Goal: Download file/media

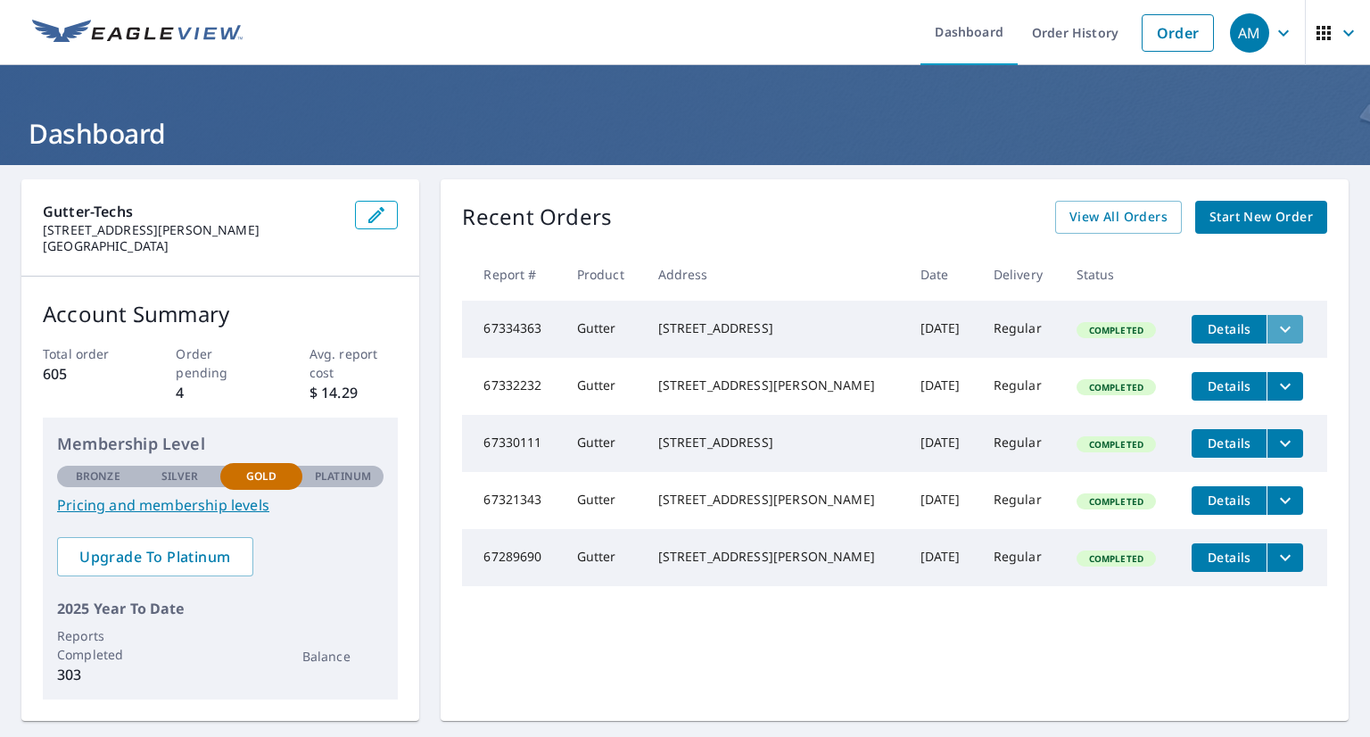
click at [1274, 325] on icon "filesDropdownBtn-67334363" at bounding box center [1284, 328] width 21 height 21
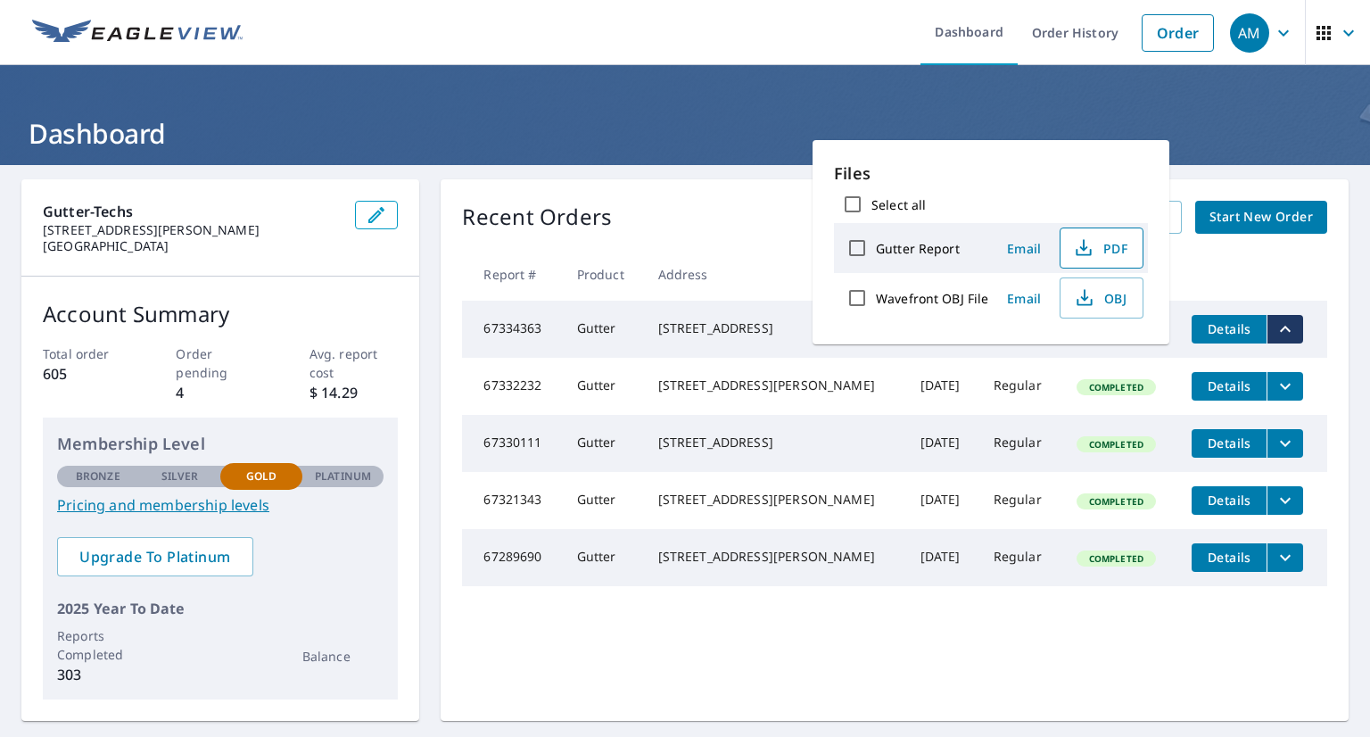
click at [1101, 245] on span "PDF" at bounding box center [1099, 247] width 57 height 21
click at [1243, 252] on th at bounding box center [1252, 274] width 150 height 53
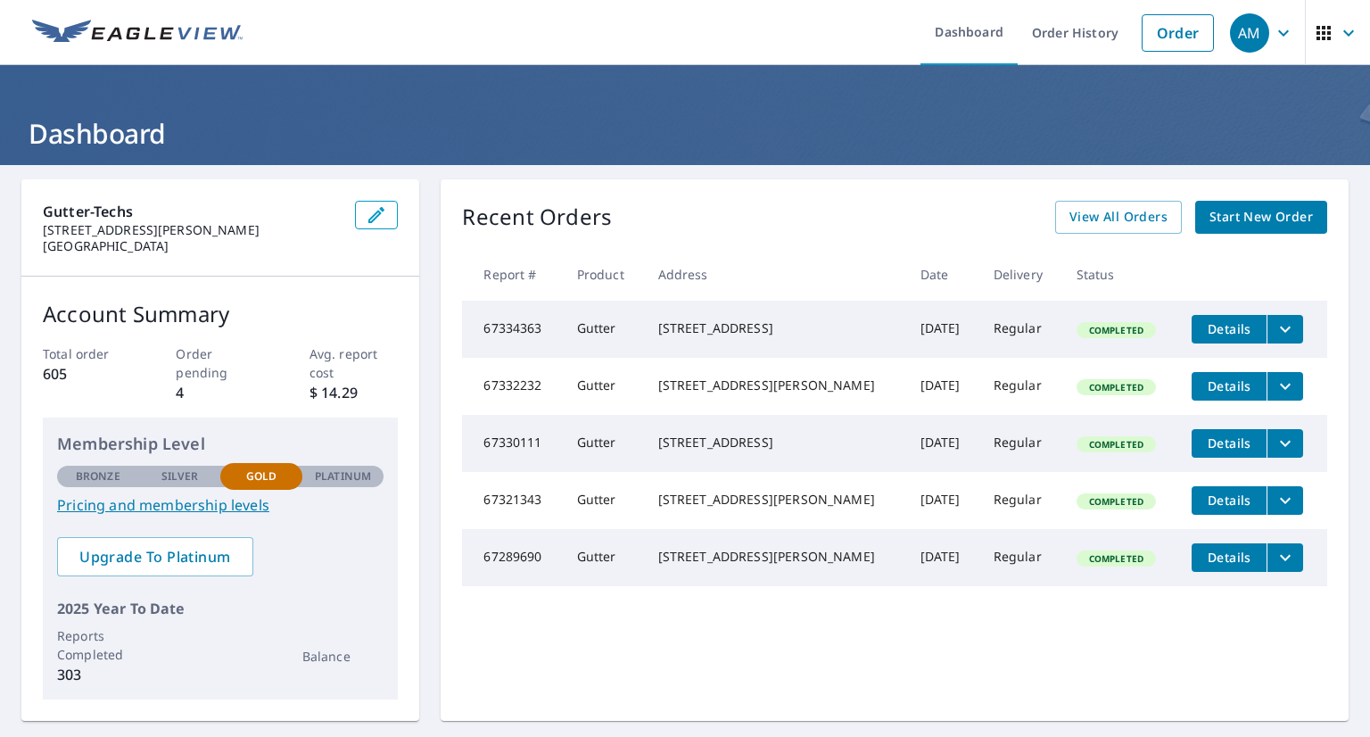
click at [1274, 389] on icon "filesDropdownBtn-67332232" at bounding box center [1284, 385] width 21 height 21
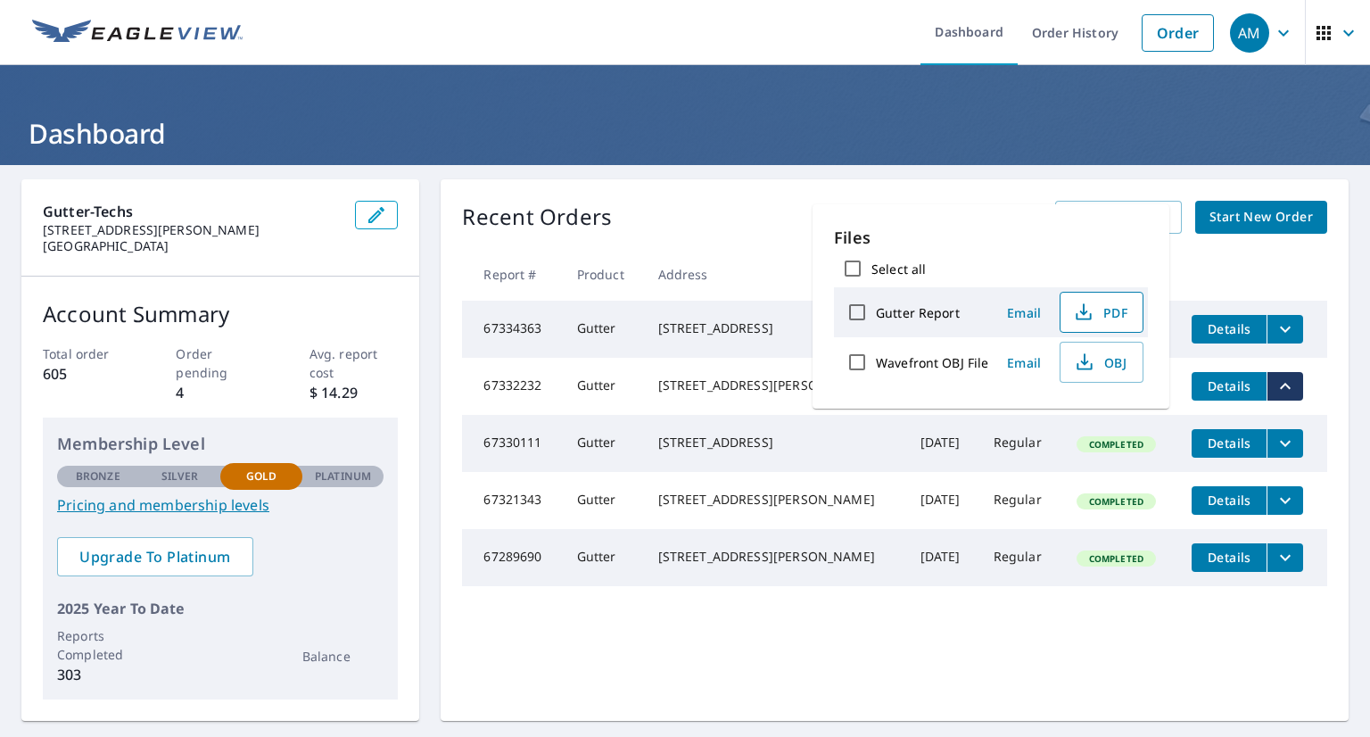
click at [1099, 309] on span "PDF" at bounding box center [1099, 311] width 57 height 21
click at [1267, 269] on th at bounding box center [1252, 274] width 150 height 53
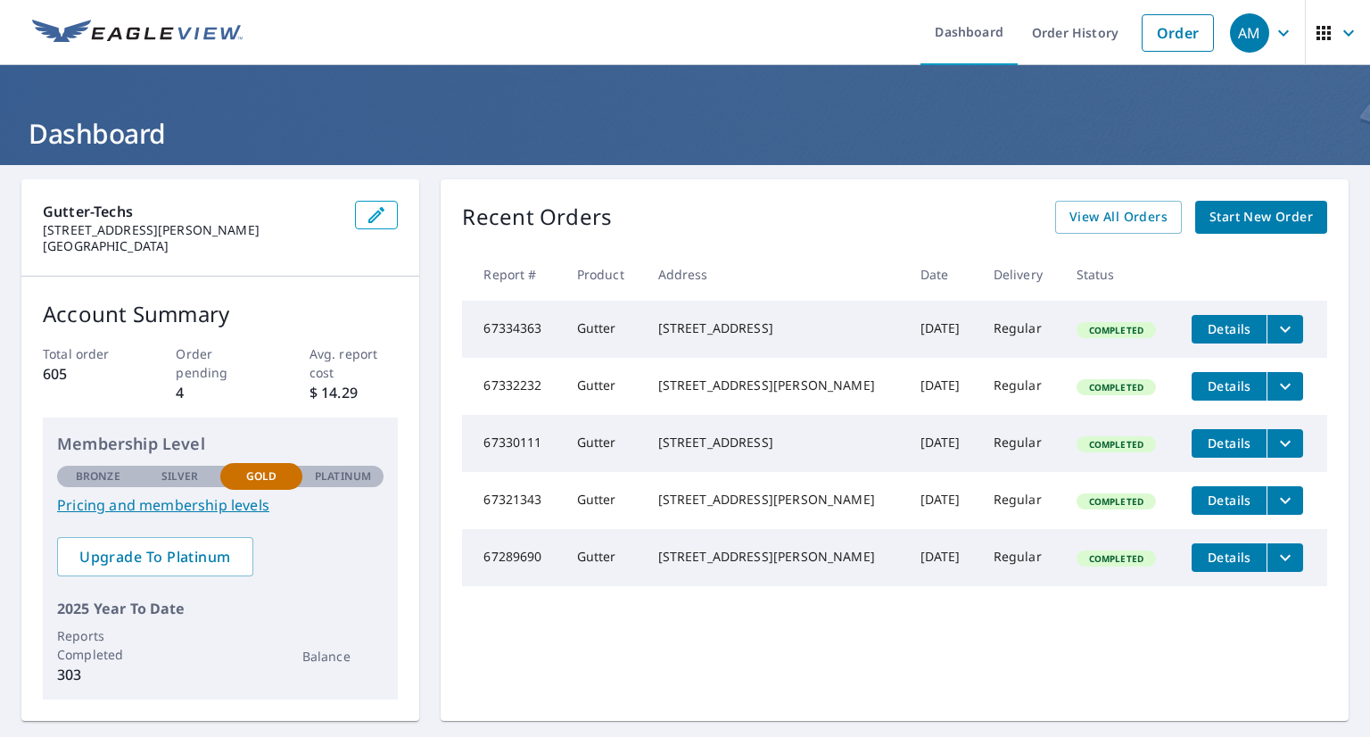
click at [1274, 454] on icon "filesDropdownBtn-67330111" at bounding box center [1284, 442] width 21 height 21
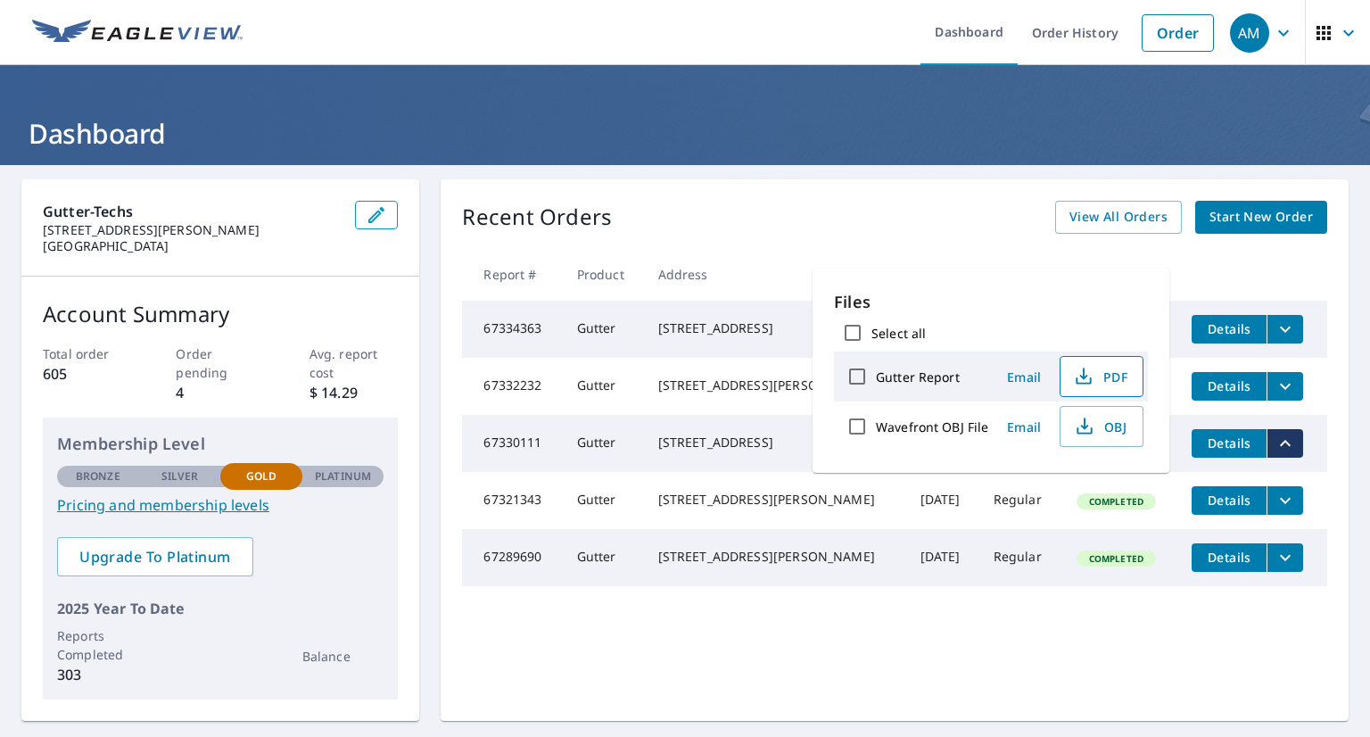
click at [1093, 374] on span "PDF" at bounding box center [1099, 376] width 57 height 21
click at [1335, 411] on div "Gutter-Techs [STREET_ADDRESS][PERSON_NAME] Account Summary Total order 605 Orde…" at bounding box center [685, 522] width 1370 height 714
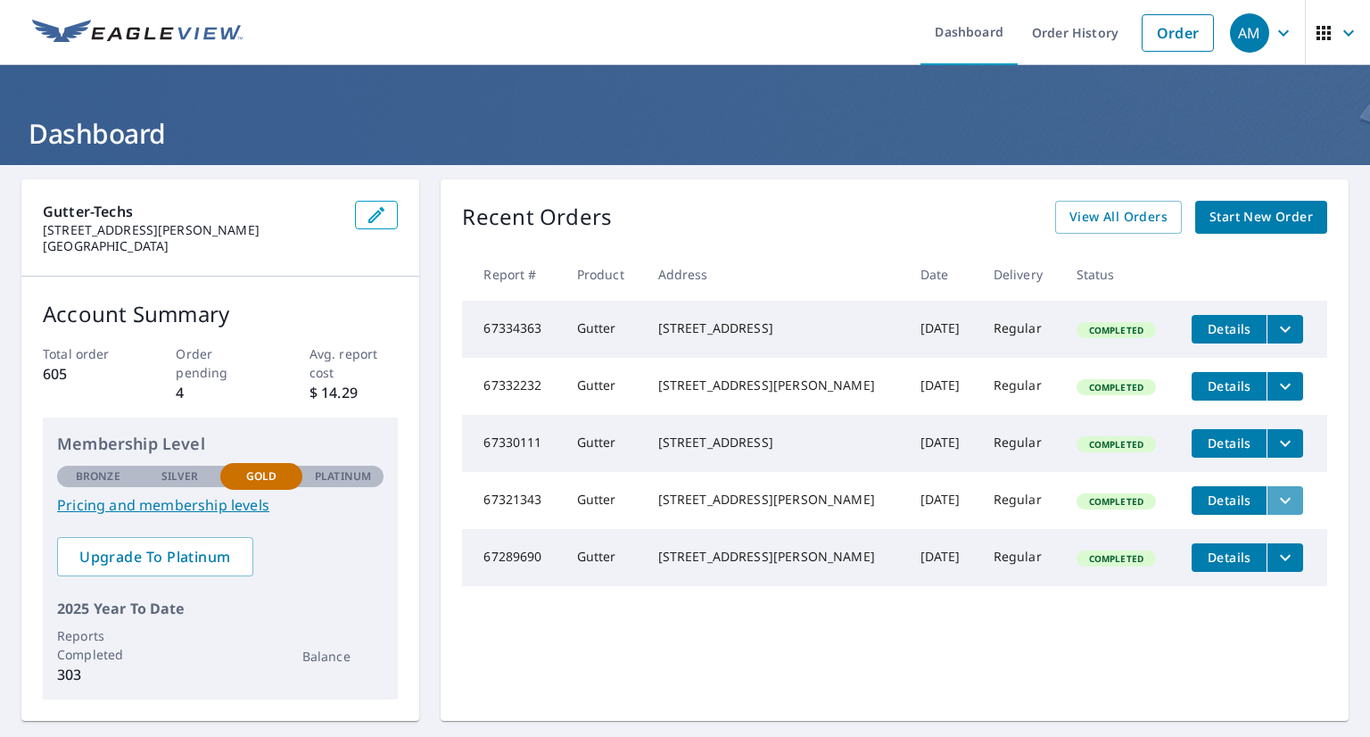
click at [1274, 511] on icon "filesDropdownBtn-67321343" at bounding box center [1284, 500] width 21 height 21
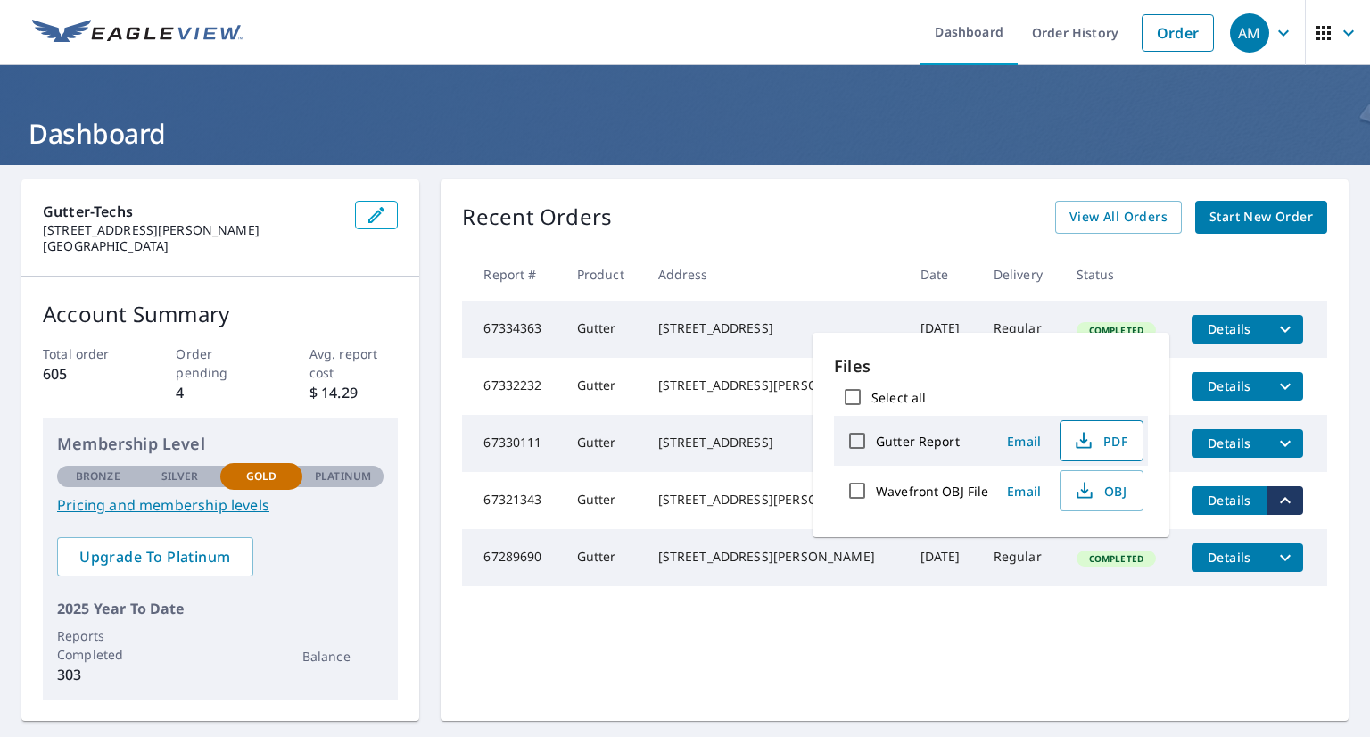
click at [1116, 435] on span "PDF" at bounding box center [1099, 440] width 57 height 21
click at [1155, 261] on th "Status" at bounding box center [1120, 274] width 116 height 53
